Goal: Use online tool/utility: Use online tool/utility

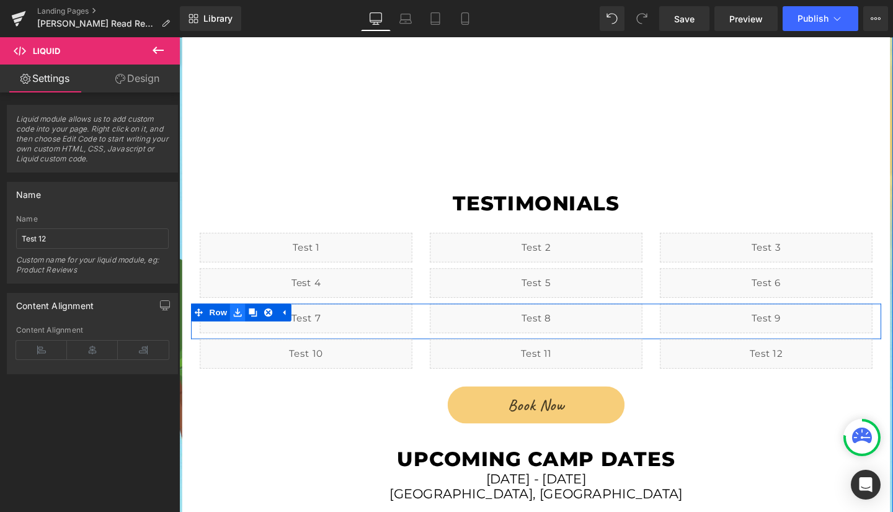
click at [242, 317] on link at bounding box center [241, 326] width 16 height 19
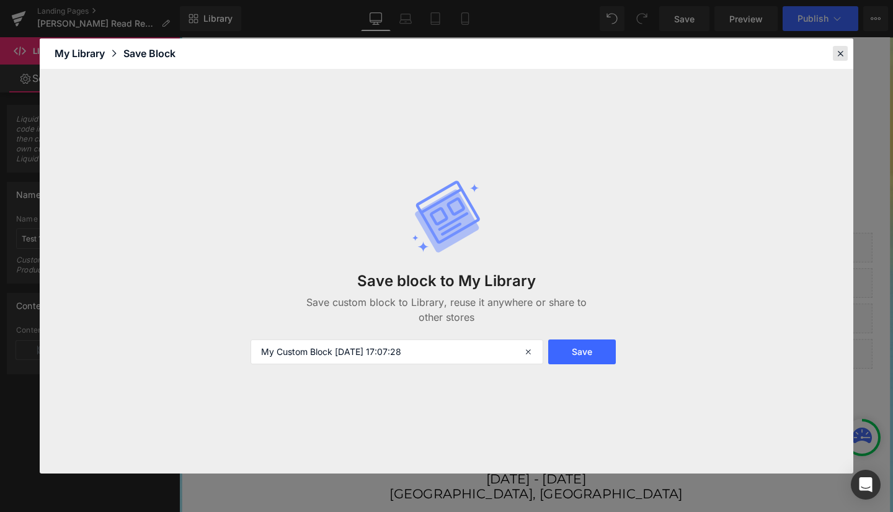
click at [837, 55] on icon at bounding box center [840, 53] width 11 height 11
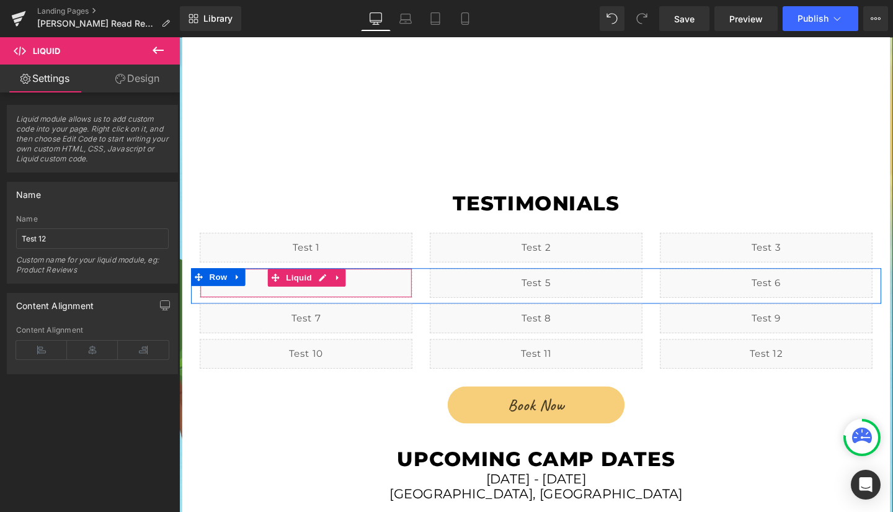
click at [352, 280] on div "Liquid" at bounding box center [312, 295] width 223 height 31
click at [296, 280] on span "Liquid" at bounding box center [304, 289] width 33 height 19
click at [305, 281] on span "Liquid" at bounding box center [304, 290] width 33 height 19
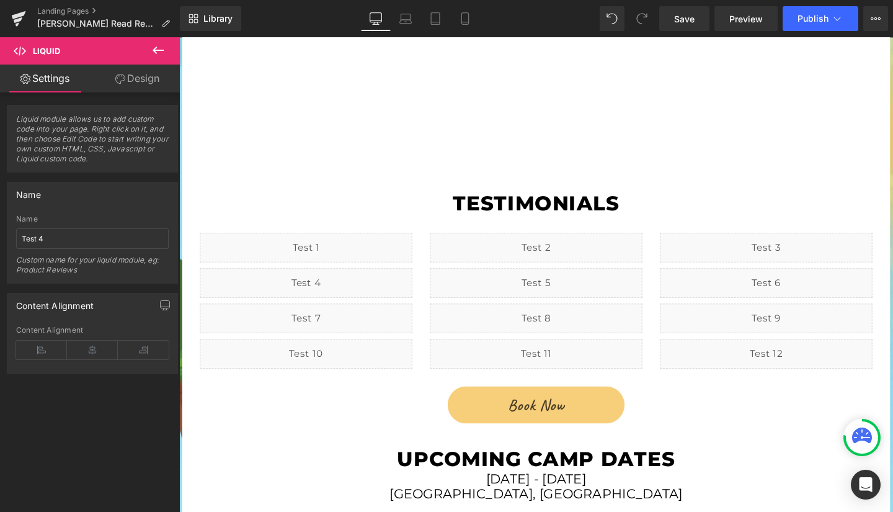
click at [158, 45] on icon at bounding box center [158, 50] width 15 height 15
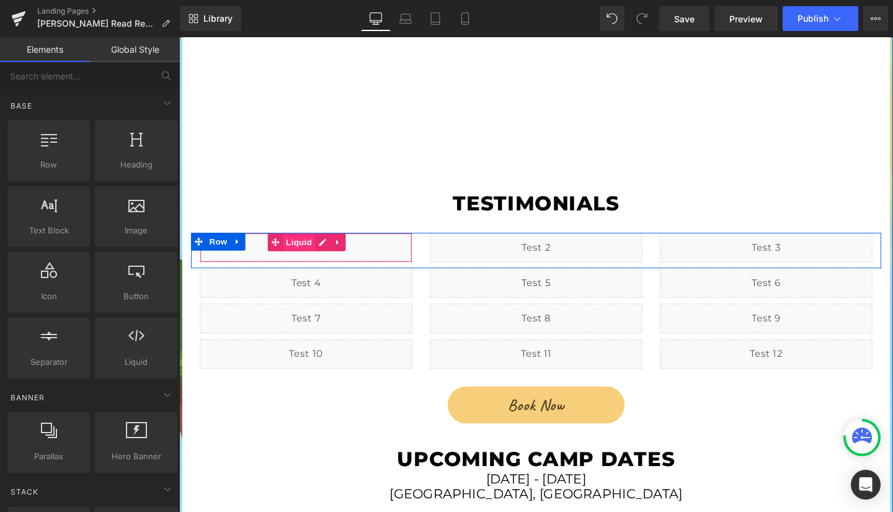
click at [298, 243] on span "Liquid" at bounding box center [304, 252] width 33 height 19
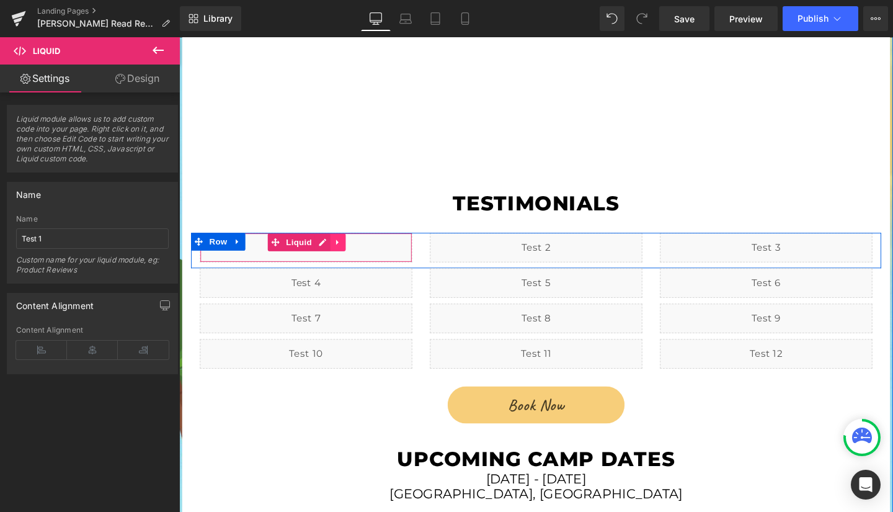
click at [342, 248] on icon at bounding box center [346, 252] width 9 height 9
click at [301, 243] on div "Liquid" at bounding box center [312, 258] width 223 height 31
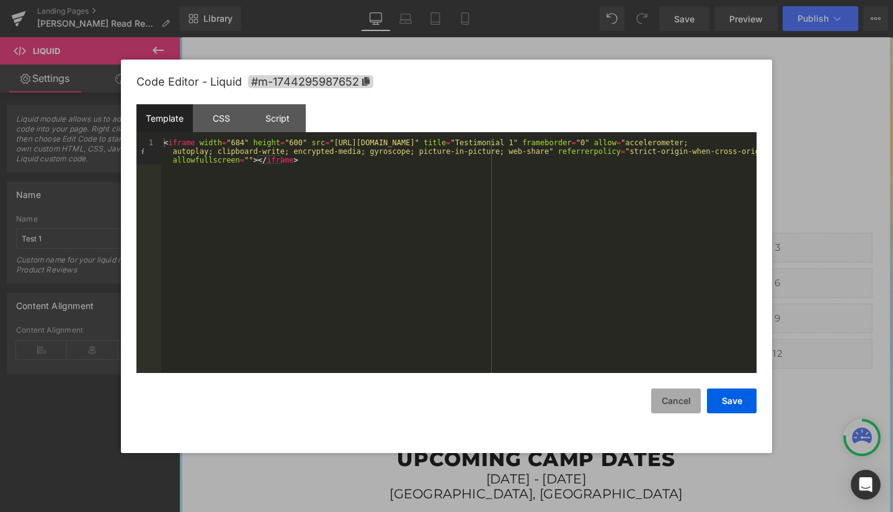
click at [672, 407] on button "Cancel" at bounding box center [676, 400] width 50 height 25
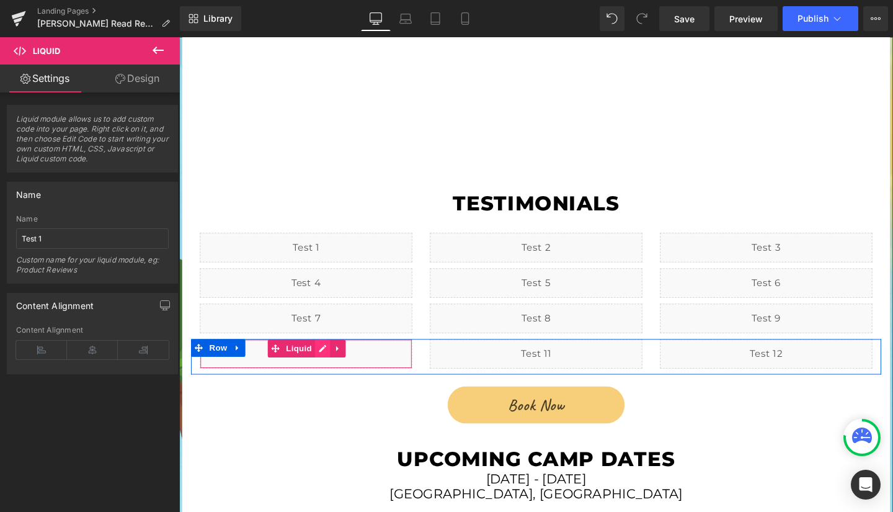
click at [324, 354] on div "Liquid" at bounding box center [312, 369] width 223 height 31
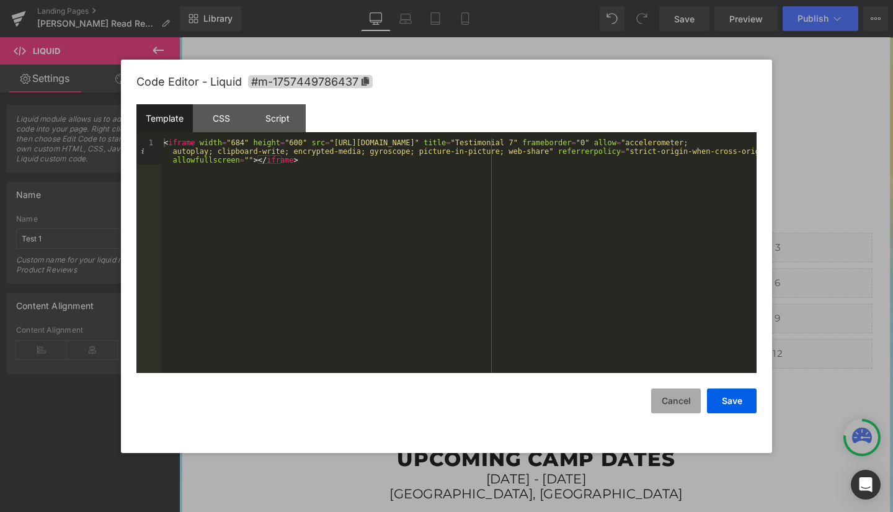
click at [671, 401] on button "Cancel" at bounding box center [676, 400] width 50 height 25
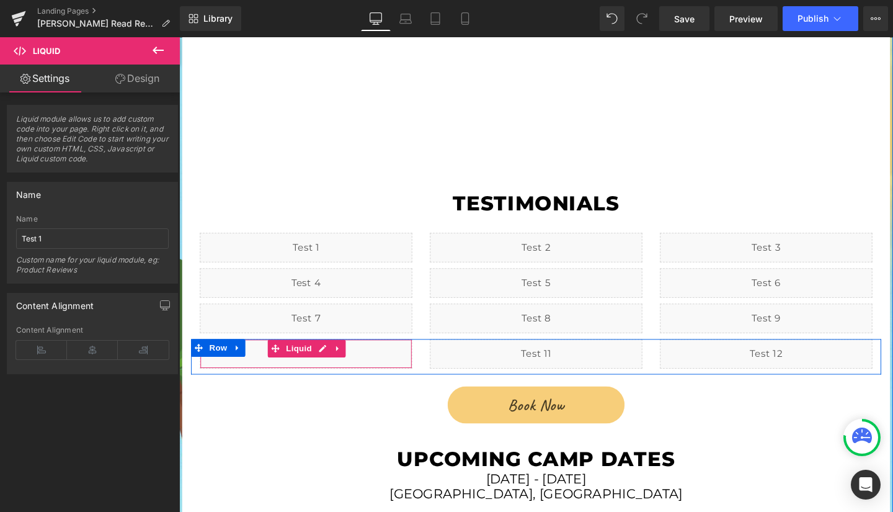
click at [321, 354] on div "Liquid" at bounding box center [312, 369] width 223 height 31
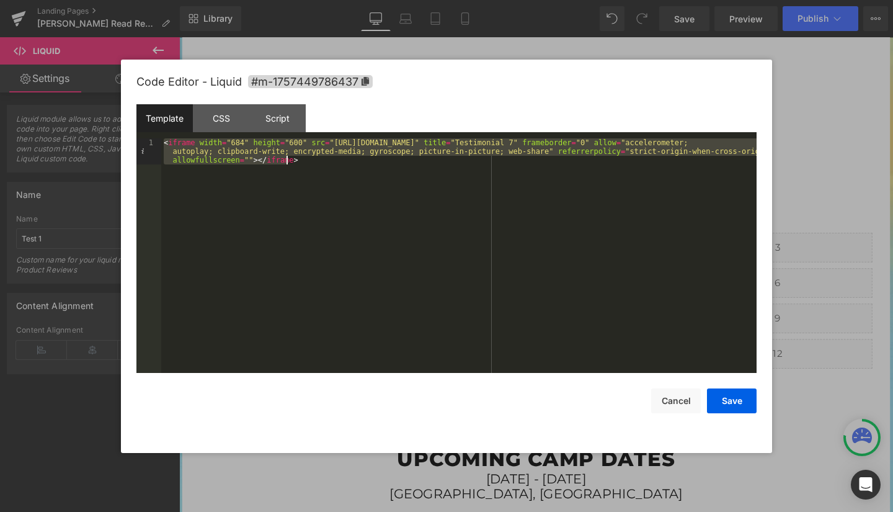
drag, startPoint x: 166, startPoint y: 144, endPoint x: 304, endPoint y: 164, distance: 139.8
click at [304, 164] on div "< iframe width = "684" height = "600" src = "[URL][DOMAIN_NAME]" title = "Testi…" at bounding box center [459, 281] width 596 height 287
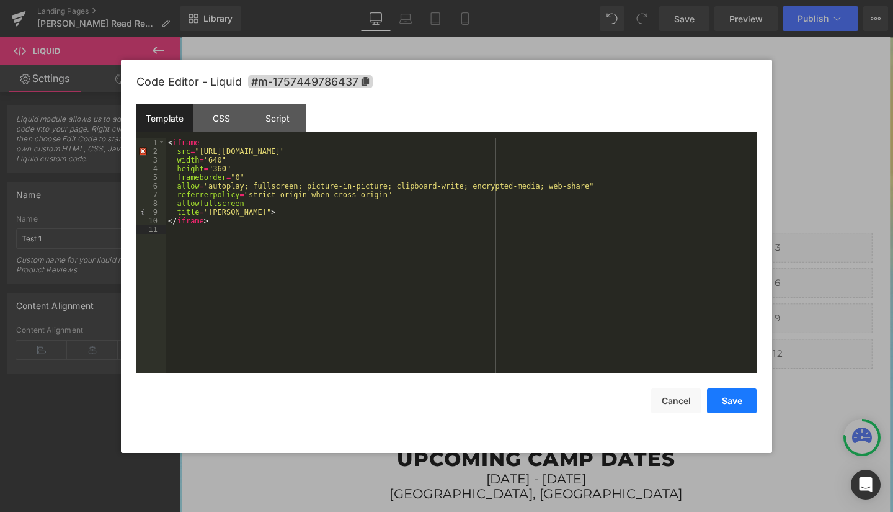
click at [737, 399] on button "Save" at bounding box center [732, 400] width 50 height 25
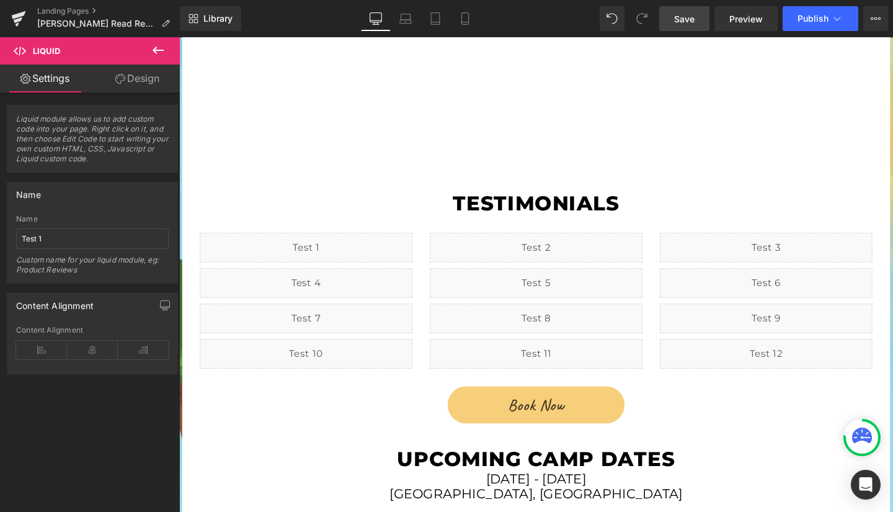
click at [687, 19] on span "Save" at bounding box center [684, 18] width 20 height 13
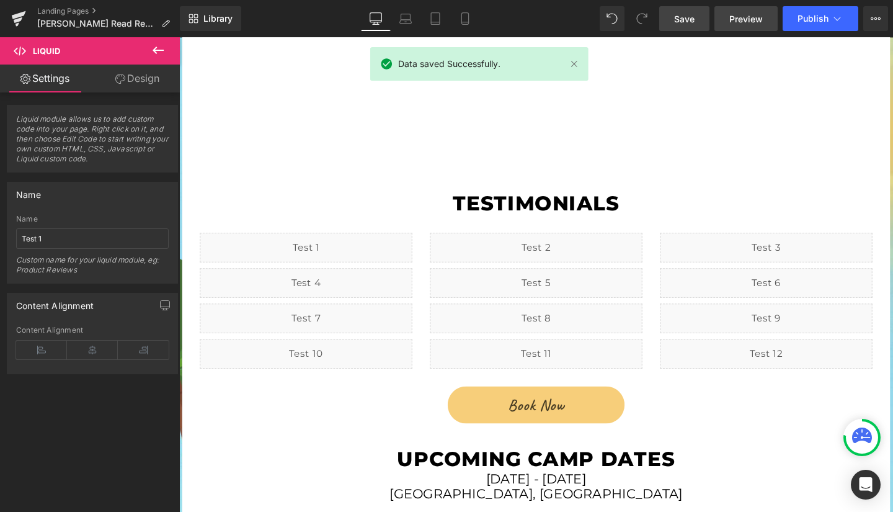
click at [751, 11] on link "Preview" at bounding box center [746, 18] width 63 height 25
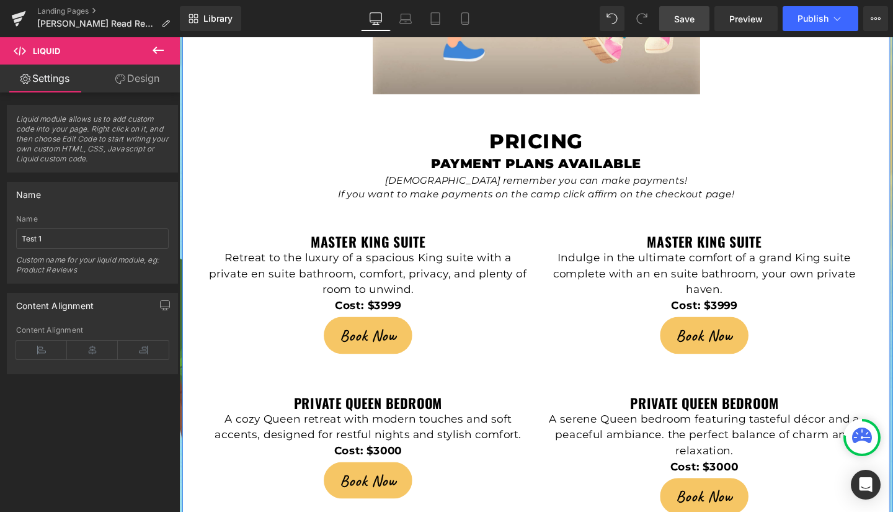
scroll to position [2651, 0]
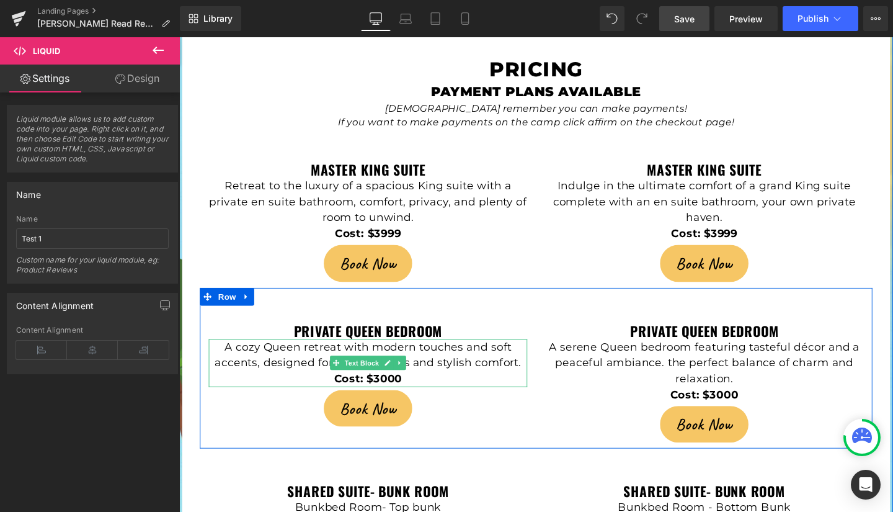
click at [405, 390] on strong "Cost: $3000" at bounding box center [377, 397] width 71 height 14
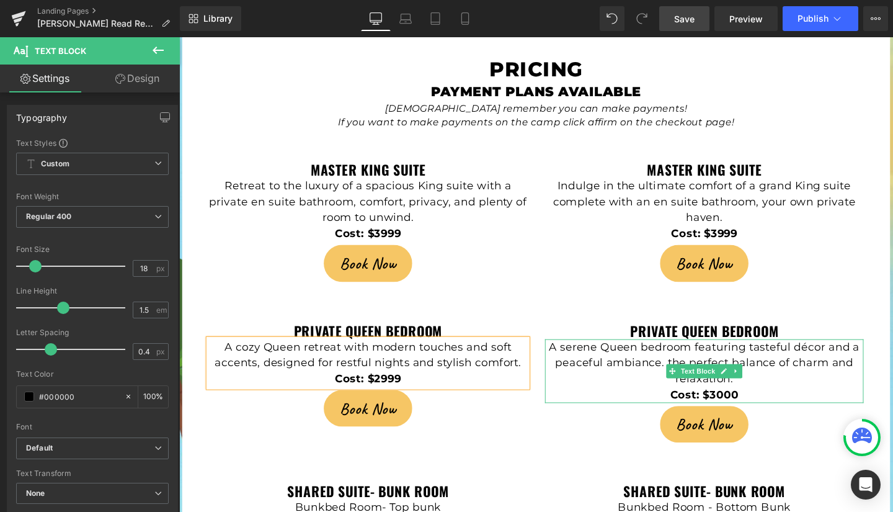
click at [766, 405] on p "Cost: $3000" at bounding box center [731, 413] width 335 height 17
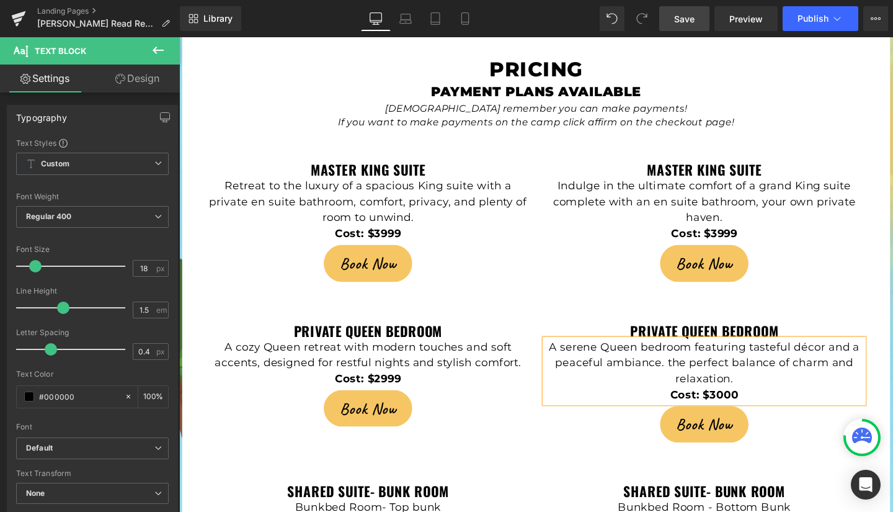
click at [761, 406] on strong "Cost: $3000" at bounding box center [730, 413] width 71 height 14
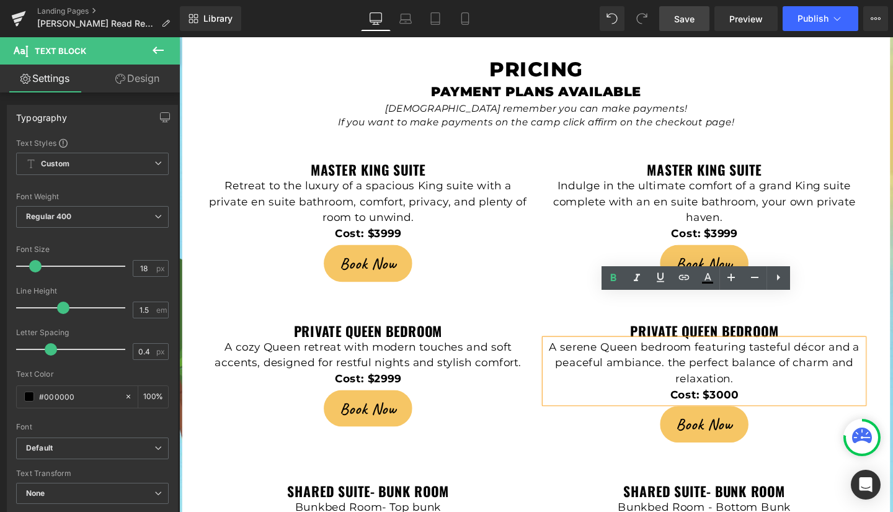
click at [761, 406] on strong "Cost: $3000" at bounding box center [730, 413] width 71 height 14
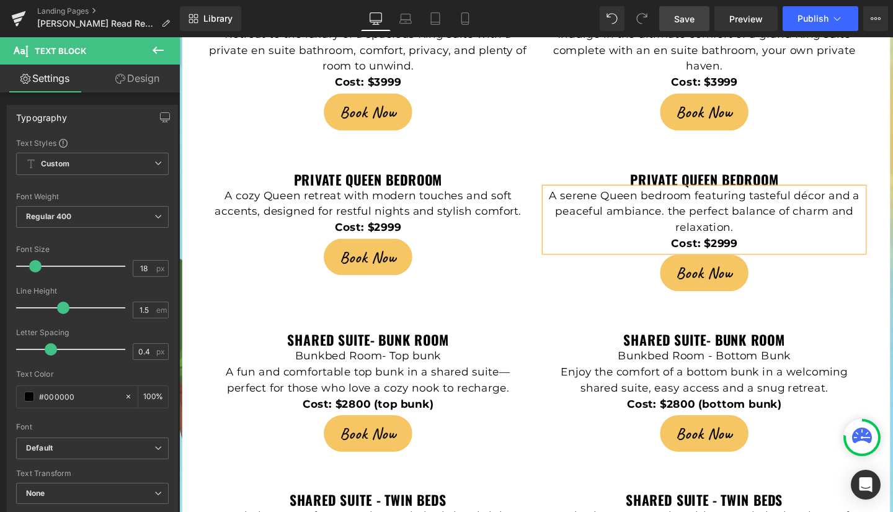
scroll to position [2882, 0]
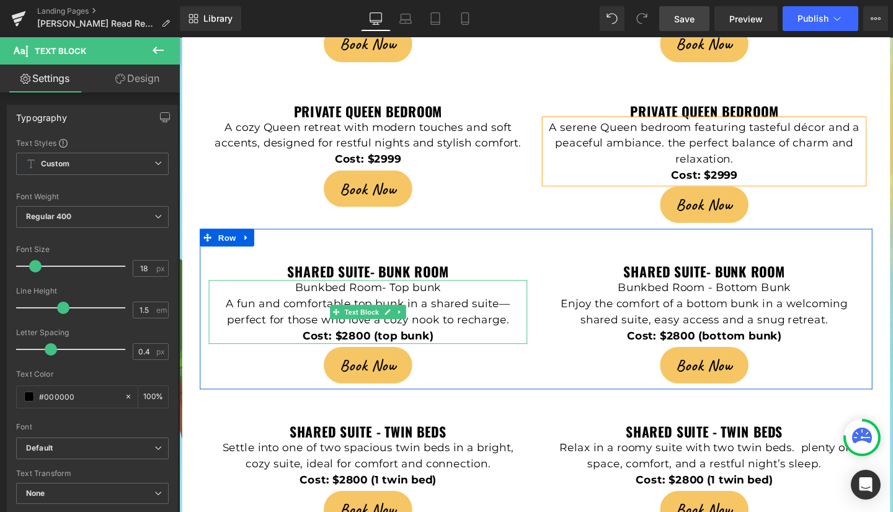
click at [373, 344] on strong "Cost: $2800 (top bunk)" at bounding box center [378, 351] width 138 height 14
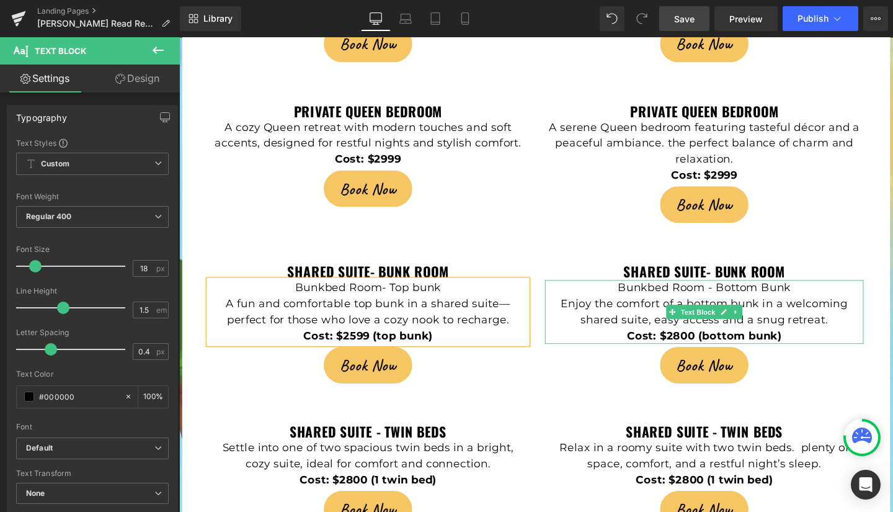
click at [710, 344] on strong "Cost: $2800 (bottom bunk)" at bounding box center [731, 351] width 163 height 14
click at [718, 344] on strong "Cost: $2800 (bottom bunk)" at bounding box center [731, 351] width 163 height 14
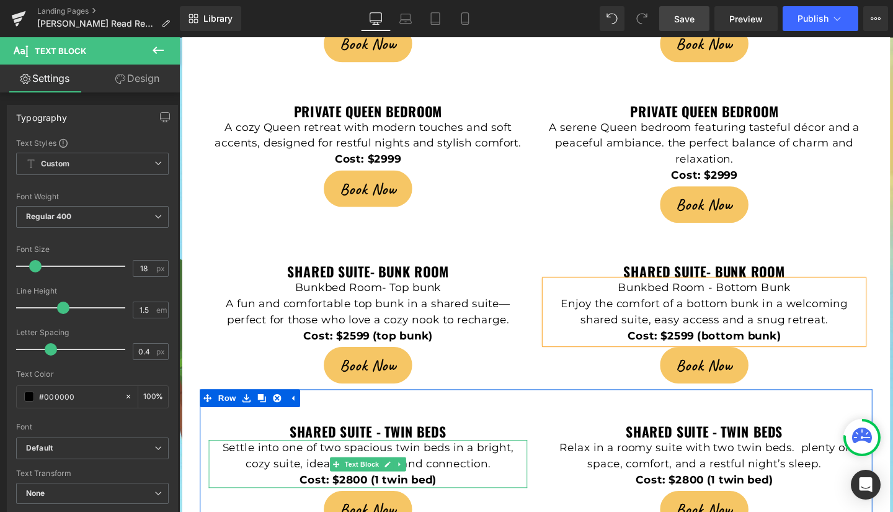
click at [370, 495] on strong "Cost: $2800 (1 twin bed)" at bounding box center [378, 502] width 144 height 14
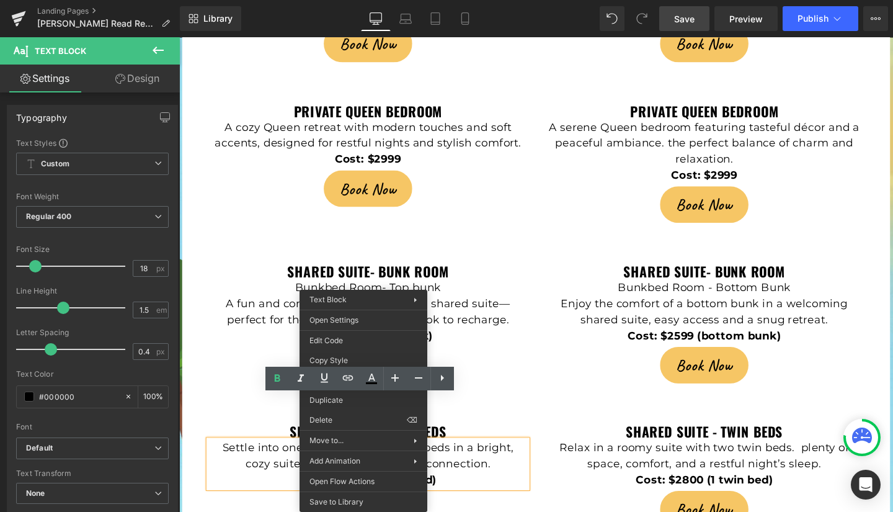
click at [471, 462] on span "Settle into one of two spacious twin beds in a bright, cozy suite, ideal for co…" at bounding box center [378, 477] width 306 height 30
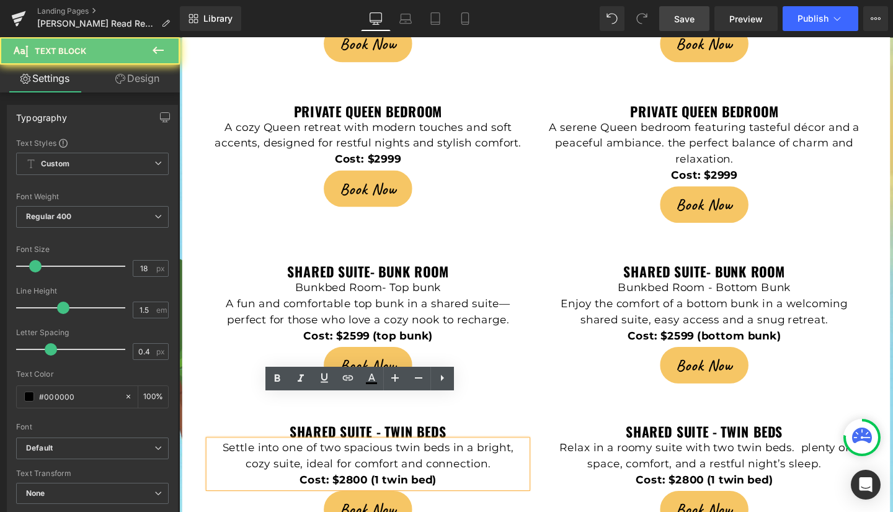
click at [364, 495] on strong "Cost: $2800 (1 twin bed)" at bounding box center [378, 502] width 144 height 14
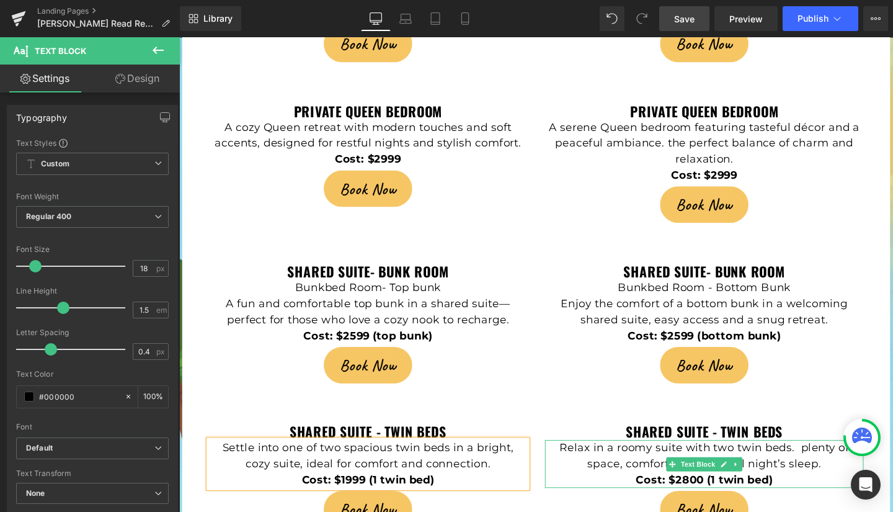
click at [724, 495] on strong "Cost: $2800 (1 twin bed)" at bounding box center [731, 502] width 144 height 14
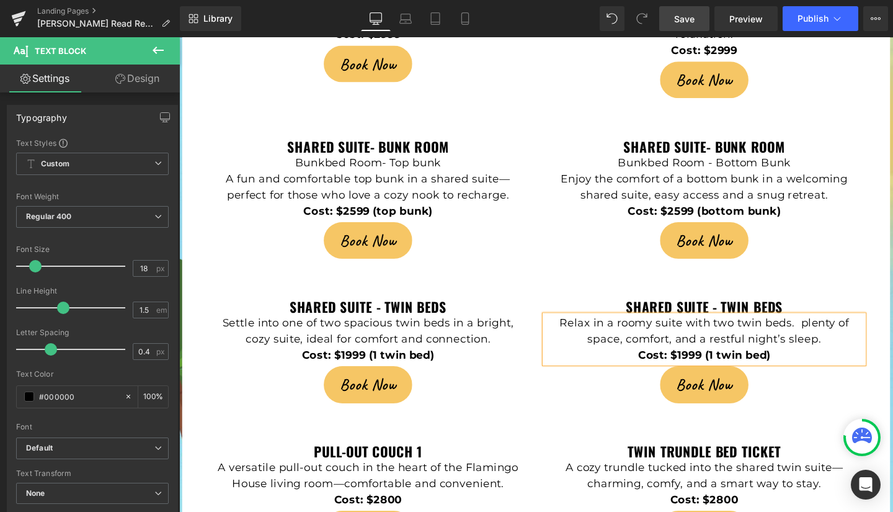
scroll to position [3086, 0]
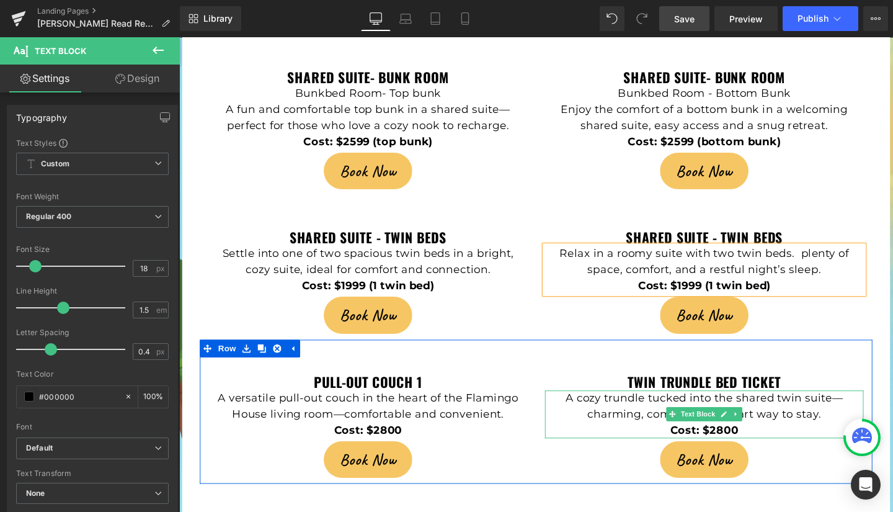
drag, startPoint x: 751, startPoint y: 403, endPoint x: 761, endPoint y: 403, distance: 10.5
click at [751, 443] on strong "Cost: $2800" at bounding box center [730, 450] width 71 height 14
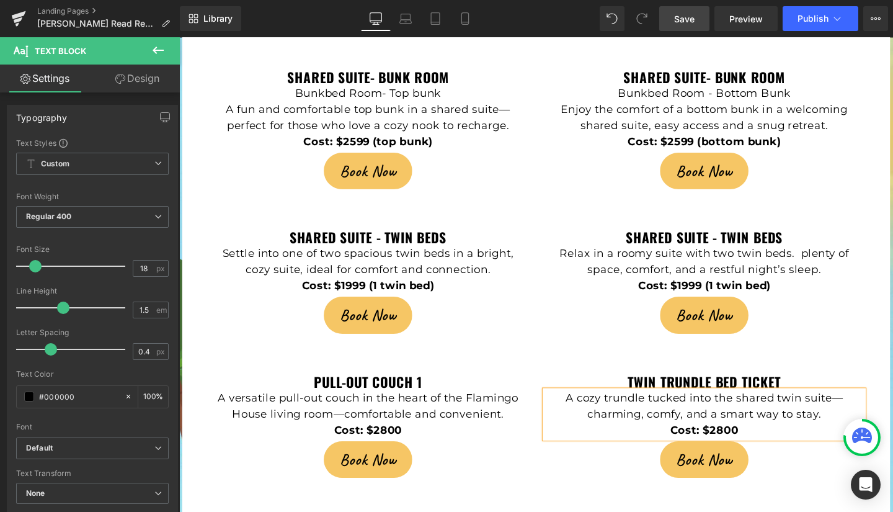
click at [762, 443] on strong "Cost: $2800" at bounding box center [730, 450] width 71 height 14
click at [406, 443] on strong "Cost: $2800" at bounding box center [377, 450] width 71 height 14
click at [405, 443] on strong "Cost: $2800" at bounding box center [377, 450] width 71 height 14
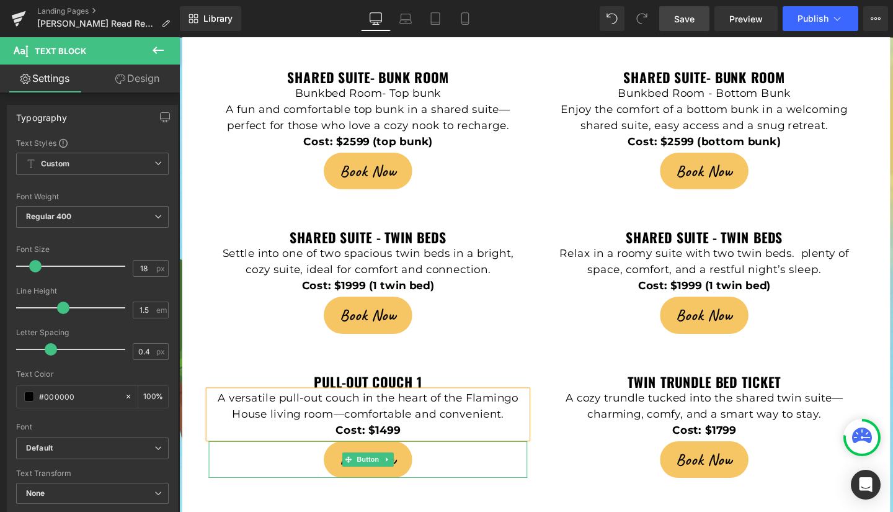
scroll to position [3206, 0]
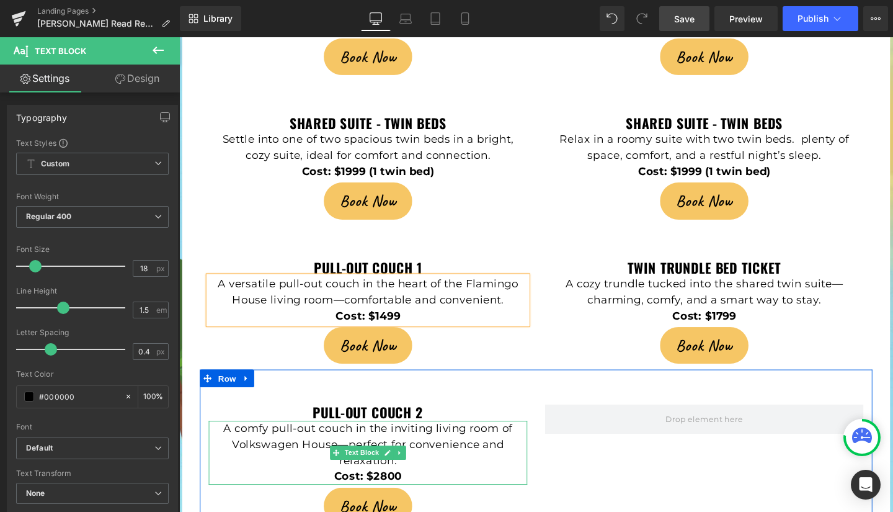
click at [404, 492] on strong "Cost: $2800" at bounding box center [377, 499] width 71 height 14
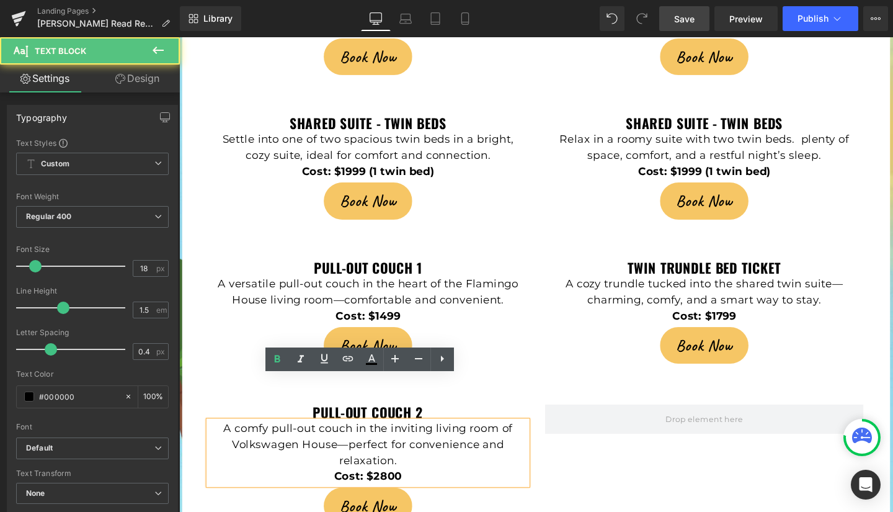
click at [401, 492] on strong "Cost: $2800" at bounding box center [377, 499] width 71 height 14
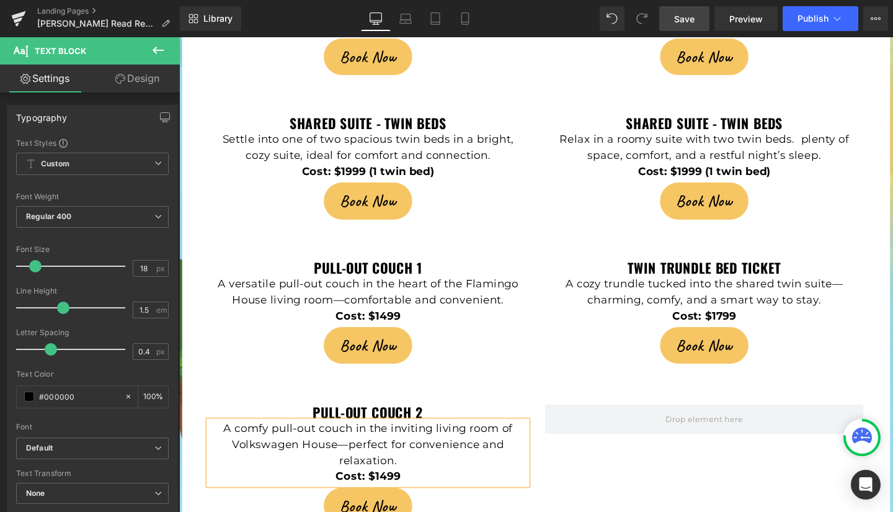
drag, startPoint x: 690, startPoint y: 16, endPoint x: 634, endPoint y: 38, distance: 60.9
click at [690, 16] on span "Save" at bounding box center [684, 18] width 20 height 13
